Goal: Task Accomplishment & Management: Manage account settings

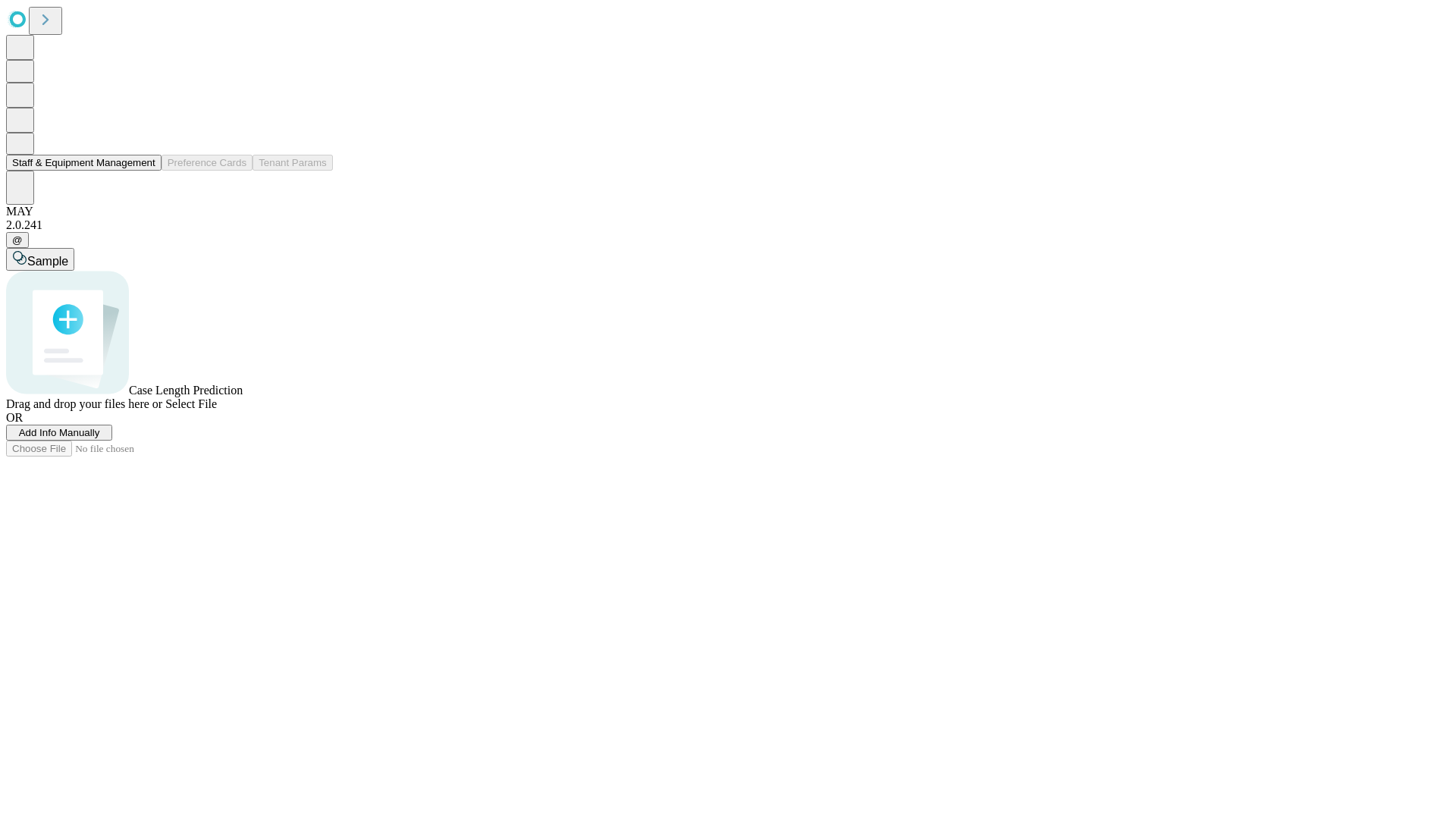
click at [145, 170] on button "Staff & Equipment Management" at bounding box center [83, 163] width 156 height 16
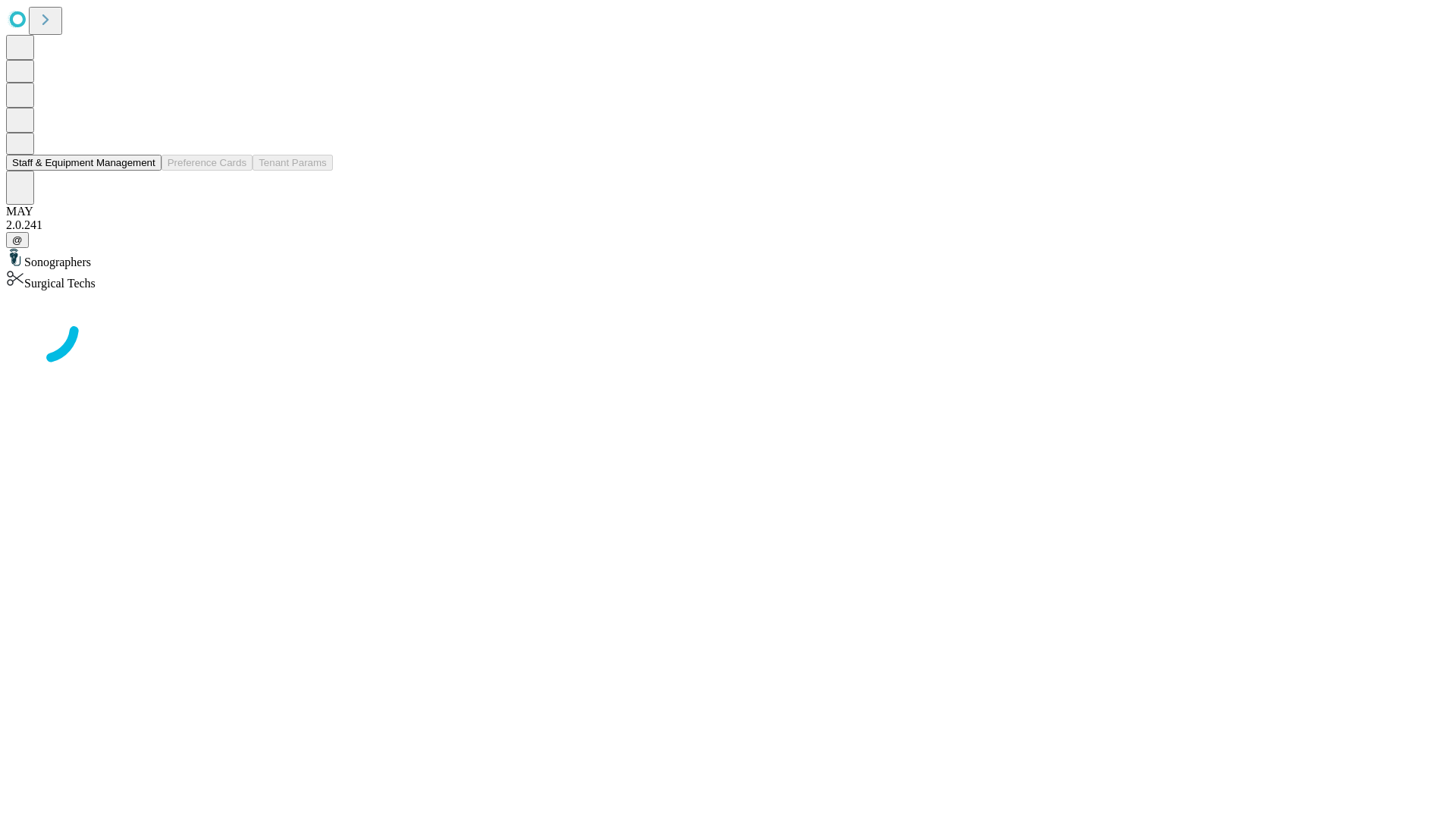
click at [145, 170] on button "Staff & Equipment Management" at bounding box center [83, 163] width 156 height 16
